Goal: Information Seeking & Learning: Learn about a topic

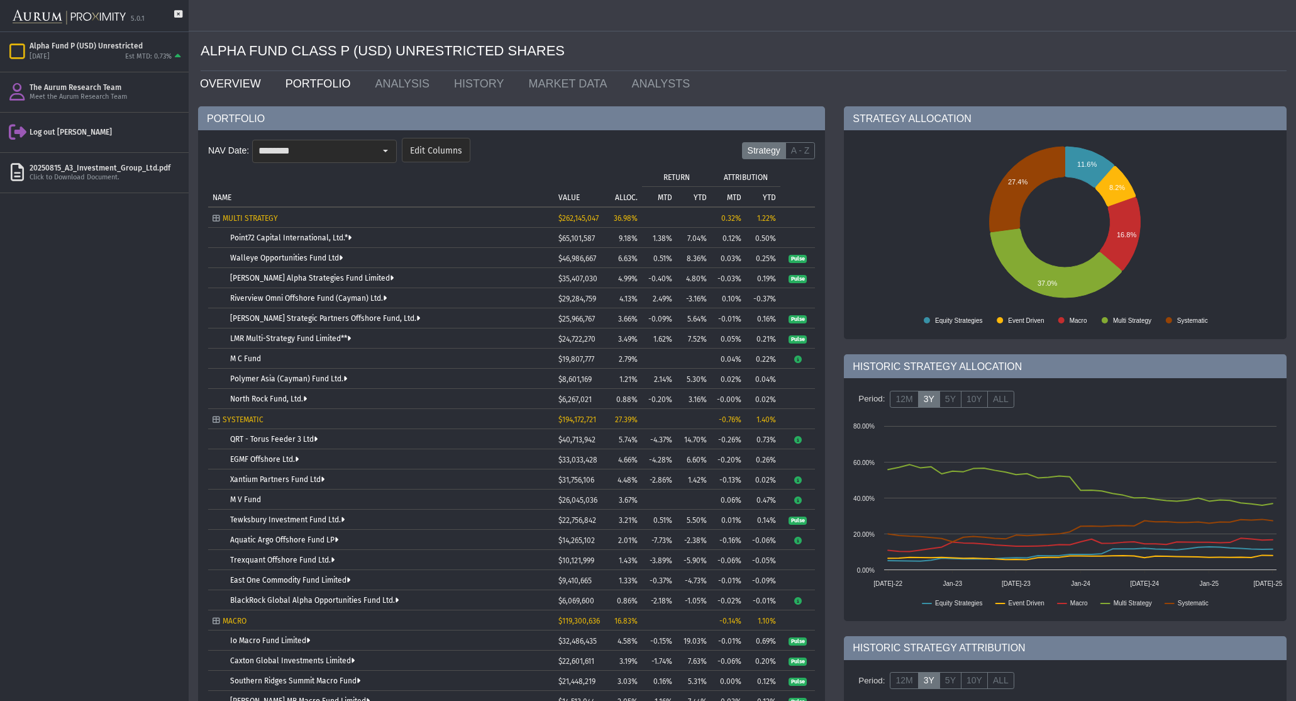
click at [203, 86] on link "OVERVIEW" at bounding box center [234, 83] width 86 height 25
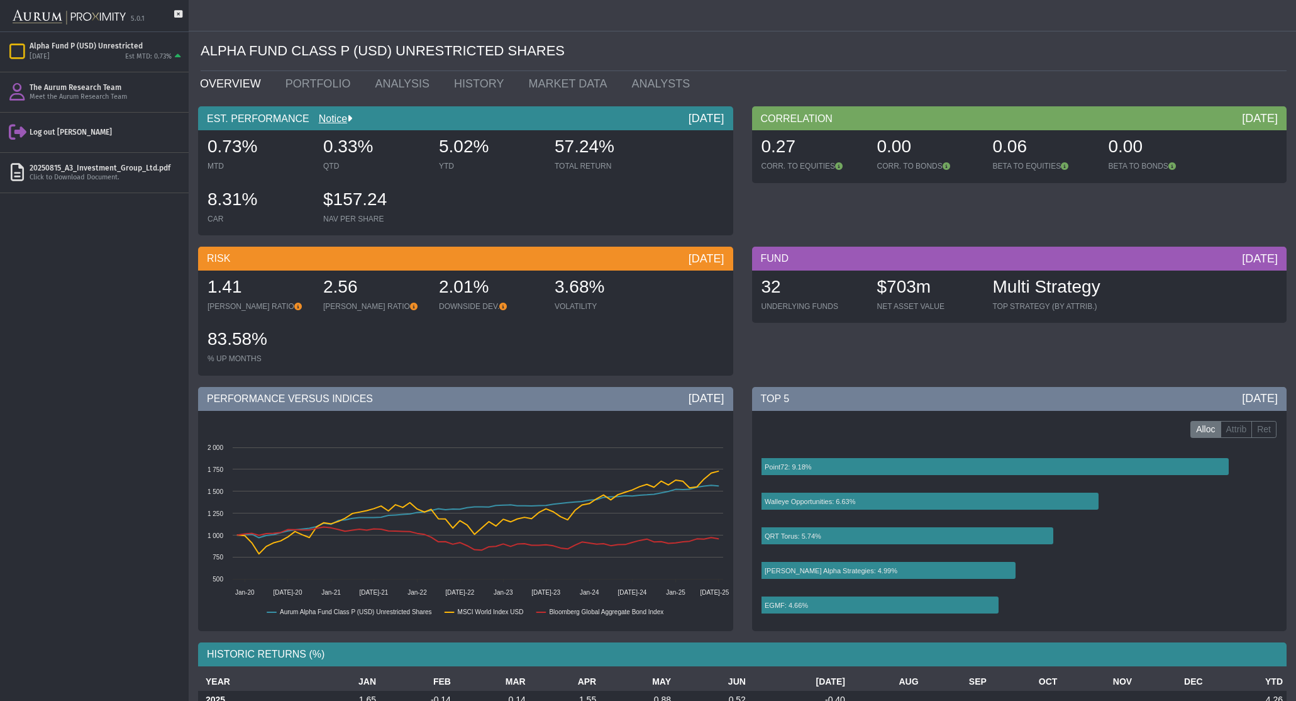
click at [261, 117] on div "EST. PERFORMANCE Notice [DATE]" at bounding box center [465, 118] width 535 height 24
drag, startPoint x: 438, startPoint y: 148, endPoint x: 496, endPoint y: 148, distance: 57.2
click at [496, 148] on div "5.02%" at bounding box center [490, 148] width 103 height 26
drag, startPoint x: 552, startPoint y: 145, endPoint x: 659, endPoint y: 145, distance: 106.9
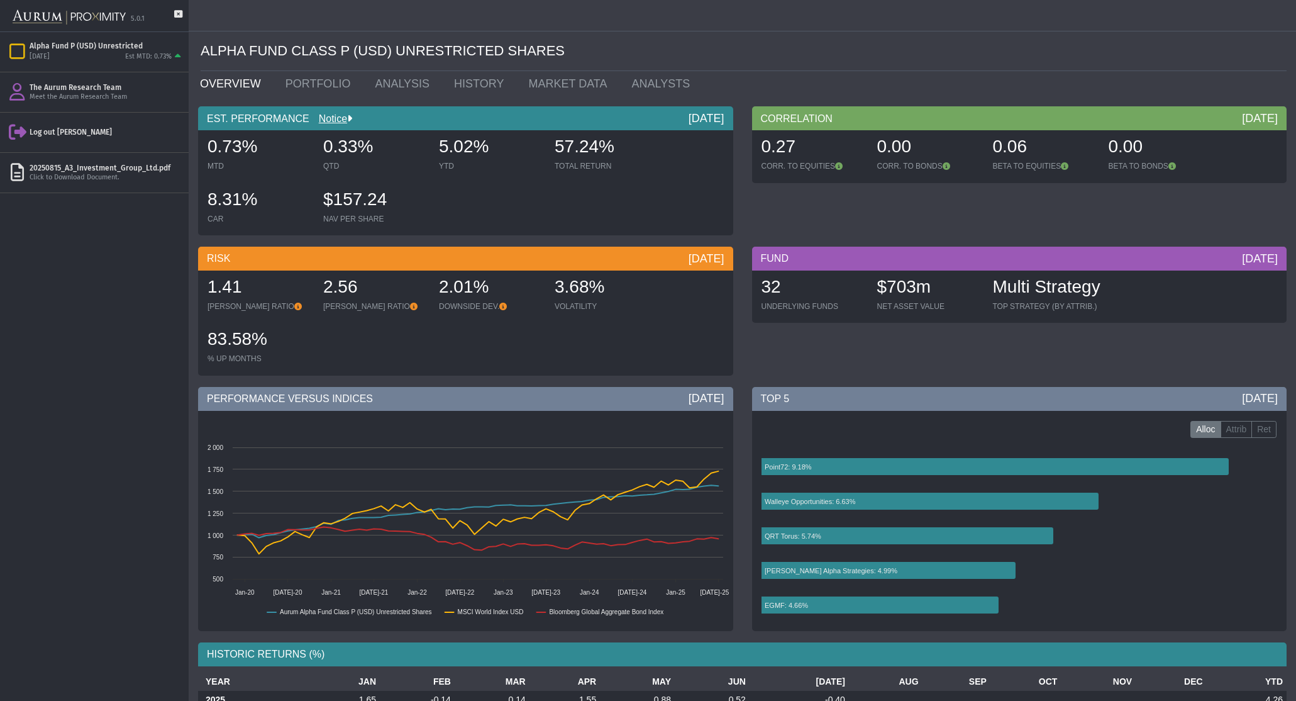
click at [659, 145] on div "57.24% TOTAL RETURN" at bounding box center [606, 153] width 113 height 45
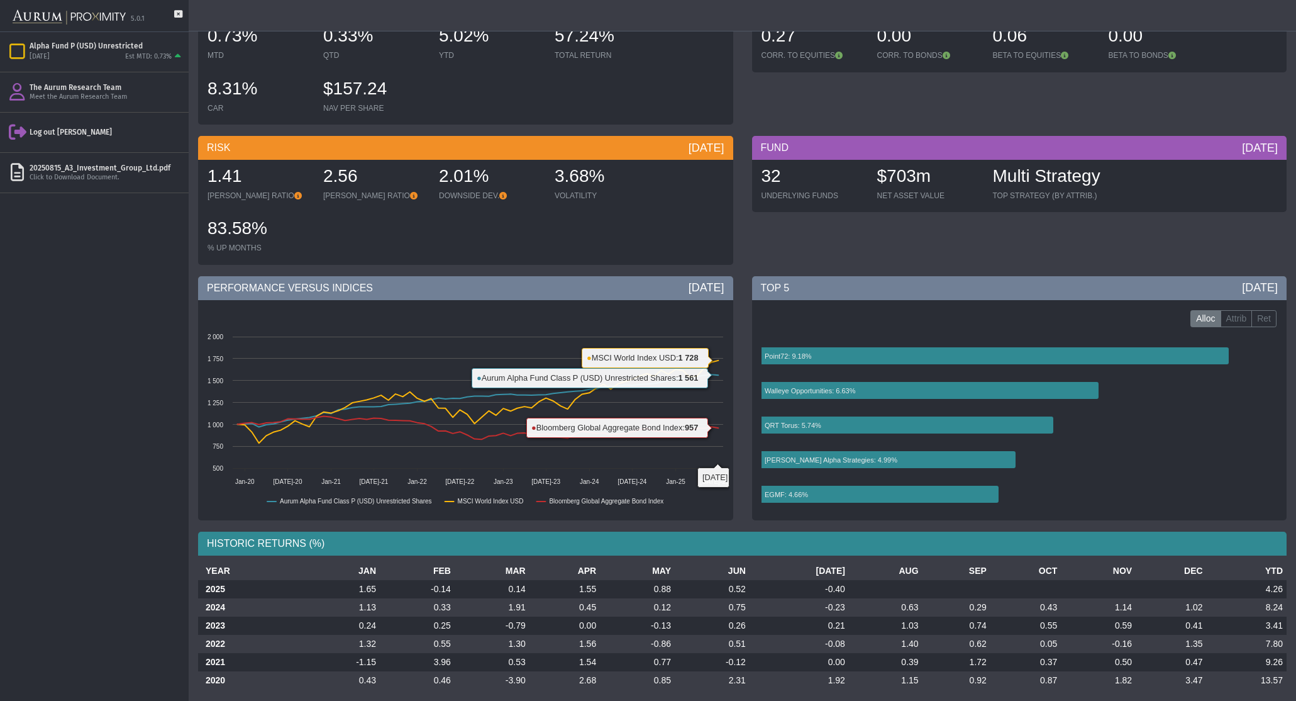
scroll to position [121, 0]
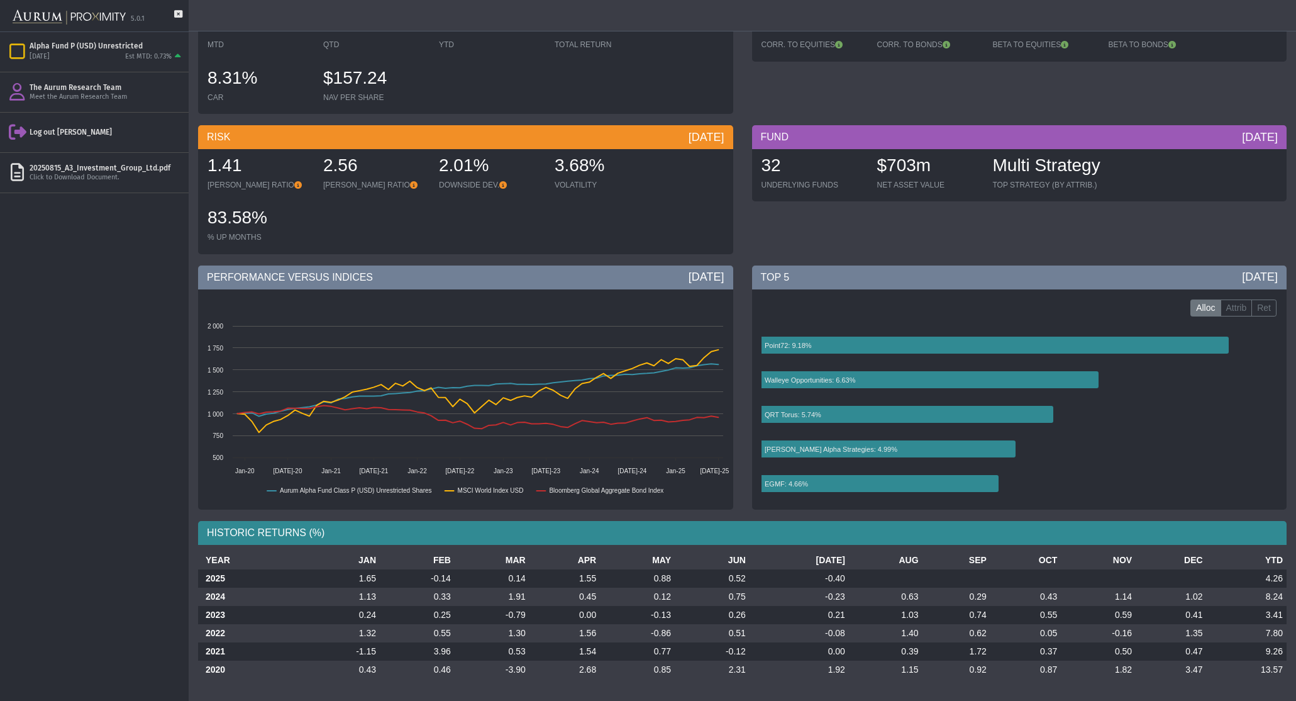
click at [796, 512] on div "TOP [DATE] Alloc Attrib Ret Created with Highcharts 11.4.8 Point72: 9.18% Walle…" at bounding box center [1020, 390] width 554 height 250
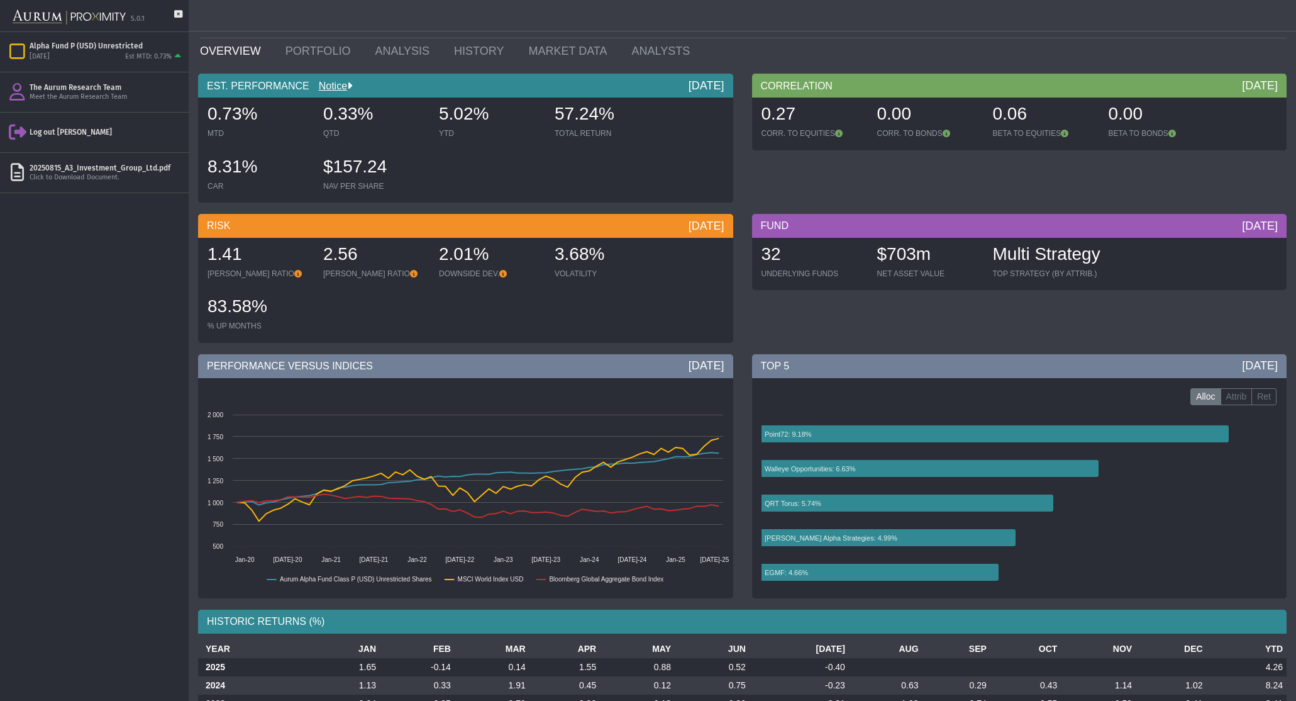
scroll to position [0, 0]
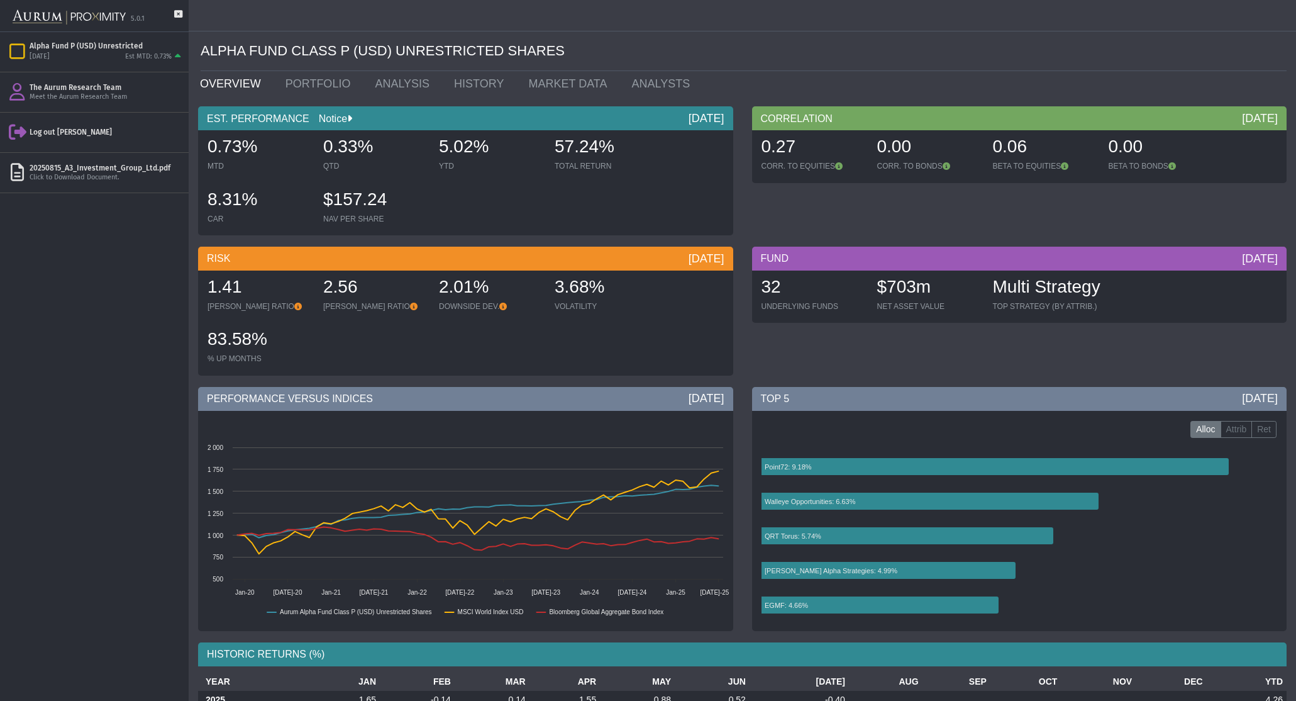
click at [325, 119] on link "Notice" at bounding box center [328, 118] width 38 height 11
click at [742, 174] on body "5.0.1 Pull down to refresh... Release to refresh... Refreshing... Alpha Fund P …" at bounding box center [648, 350] width 1296 height 701
drag, startPoint x: 206, startPoint y: 141, endPoint x: 268, endPoint y: 141, distance: 61.6
click at [268, 141] on div "0.73% MTD" at bounding box center [259, 153] width 113 height 45
click at [268, 141] on div "0.73%" at bounding box center [259, 148] width 103 height 26
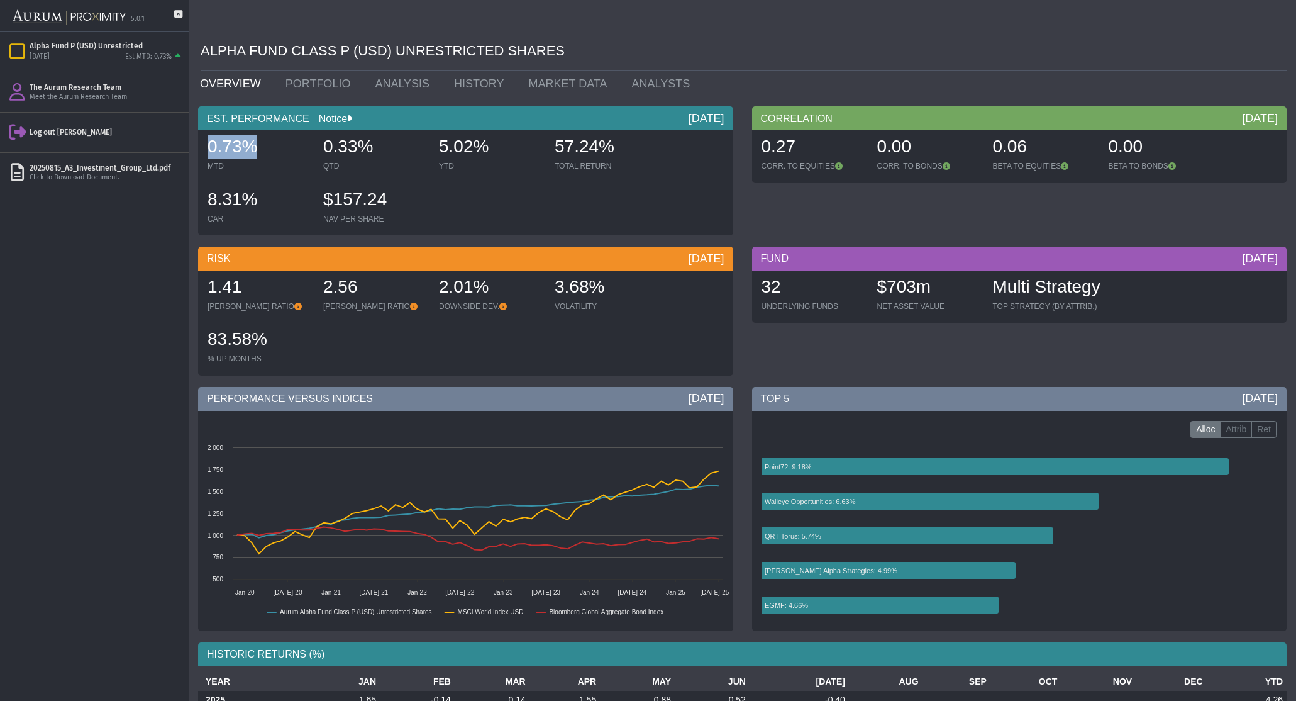
drag, startPoint x: 209, startPoint y: 146, endPoint x: 254, endPoint y: 146, distance: 45.3
click at [253, 146] on span "0.73%" at bounding box center [233, 145] width 50 height 19
click at [273, 146] on div "0.73%" at bounding box center [259, 148] width 103 height 26
click at [743, 143] on div "CORRELATION [DATE] 0.27 CORR. TO EQUITIES 0.00 CORR. TO BONDS 0.06 BETA TO EQUI…" at bounding box center [1020, 173] width 554 height 135
click at [222, 118] on div "EST. PERFORMANCE Notice [DATE]" at bounding box center [465, 118] width 535 height 24
